Goal: Browse casually

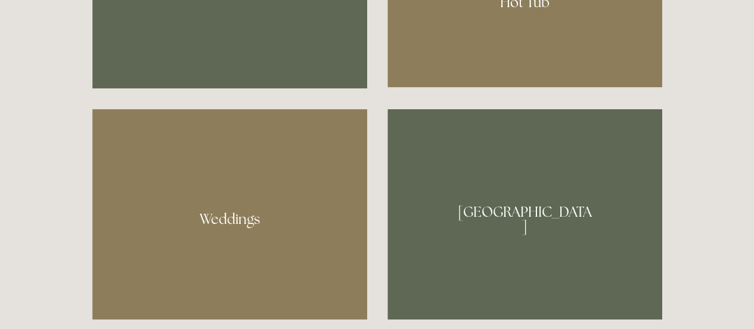
scroll to position [1051, 0]
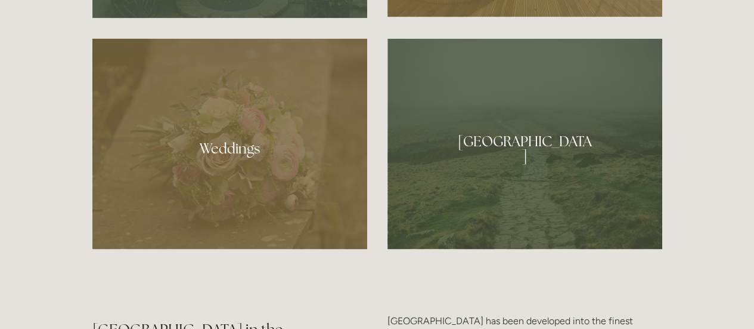
click at [137, 143] on div at bounding box center [229, 143] width 275 height 210
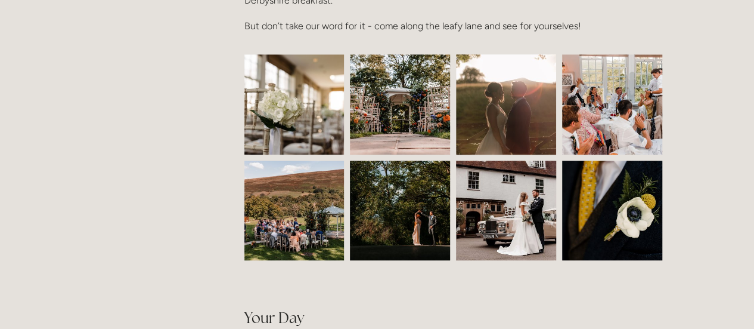
scroll to position [518, 0]
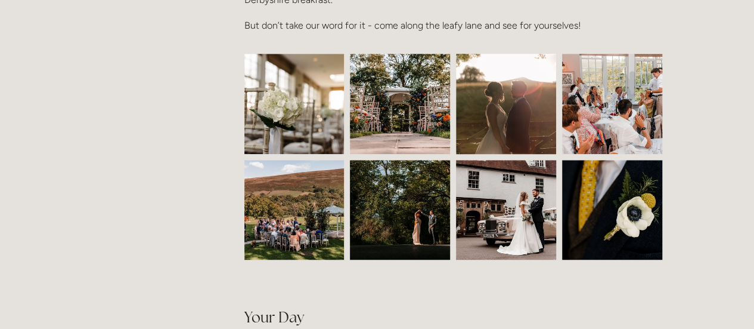
click at [282, 185] on img at bounding box center [294, 210] width 150 height 100
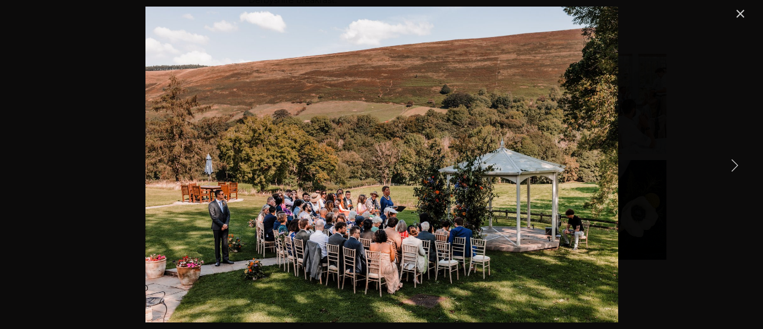
click at [737, 165] on link "Next Item" at bounding box center [734, 164] width 26 height 26
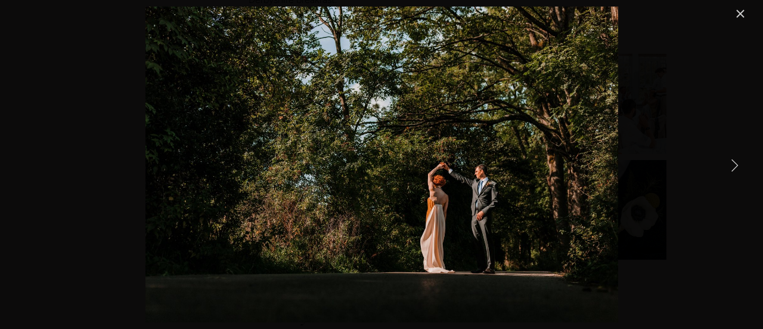
click at [736, 165] on link "Next Item" at bounding box center [734, 164] width 26 height 26
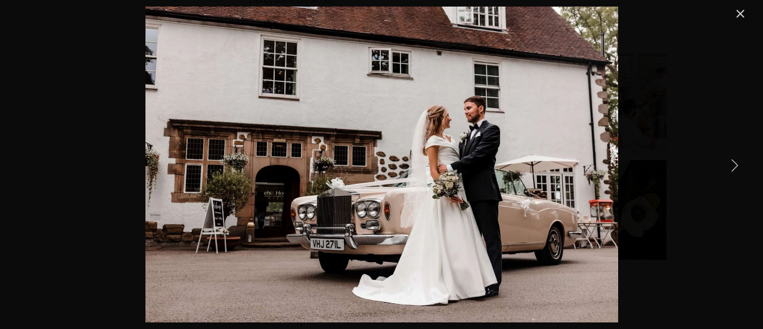
click at [736, 165] on link "Next Item" at bounding box center [734, 164] width 26 height 26
click at [743, 12] on link "Close" at bounding box center [740, 14] width 14 height 14
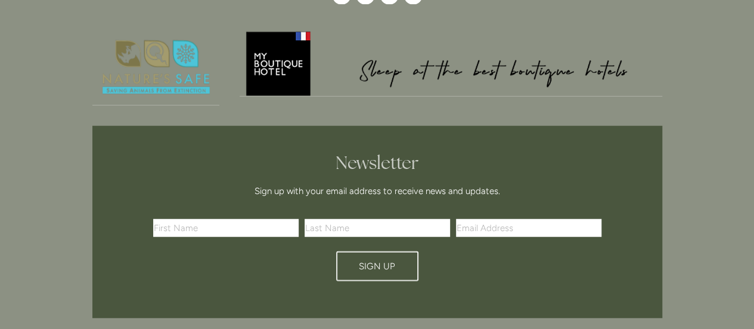
scroll to position [3946, 0]
